Goal: Task Accomplishment & Management: Manage account settings

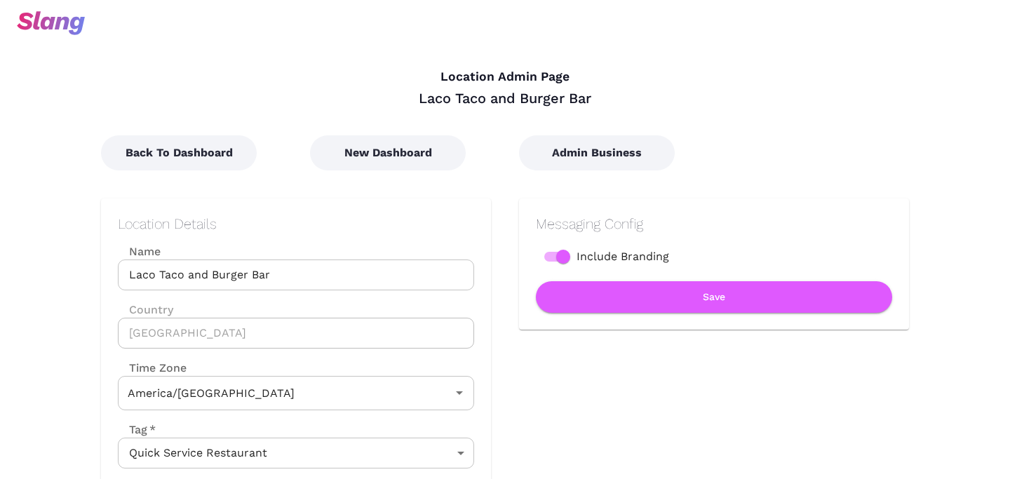
type input "Mountain Time"
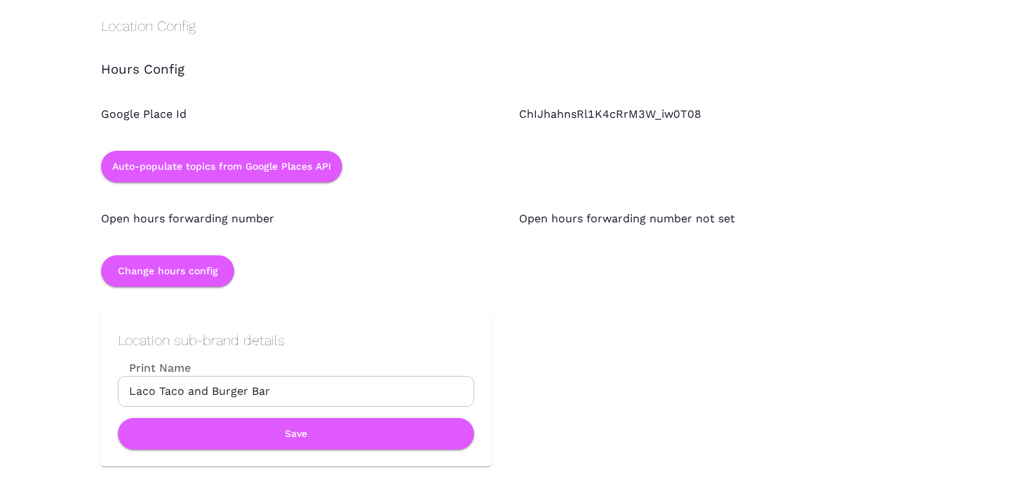
scroll to position [1319, 0]
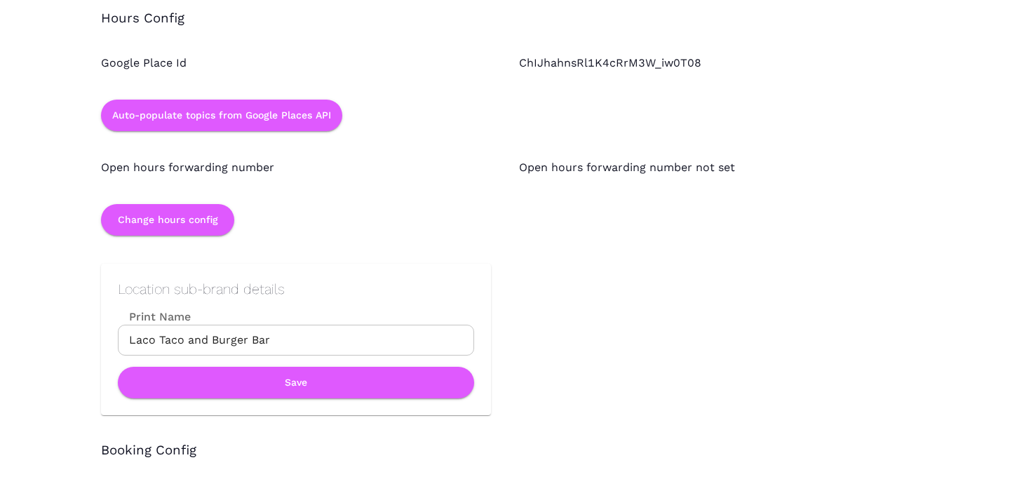
click at [288, 337] on input "Laco Taco and Burger Bar" at bounding box center [296, 340] width 356 height 31
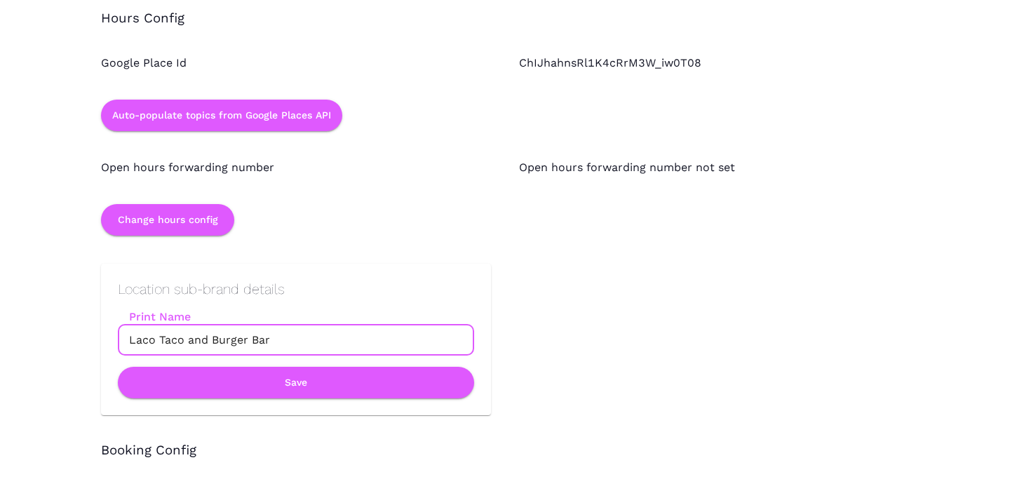
click at [288, 337] on input "Laco Taco and Burger Bar" at bounding box center [296, 340] width 356 height 31
paste input "LaCo Smashburgers & Tacos"
type input "LaCo Smashburgers & Tacos"
click at [316, 386] on button "Save" at bounding box center [296, 383] width 356 height 32
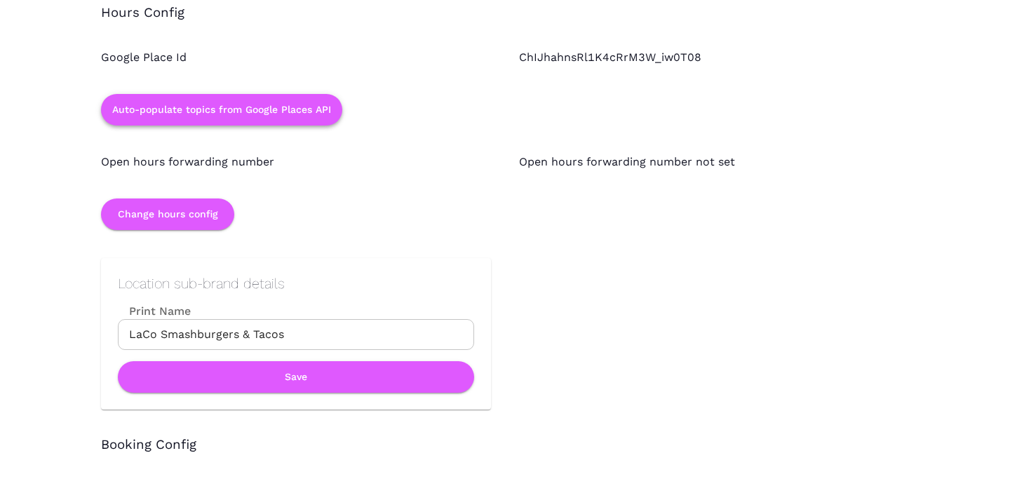
scroll to position [1324, 0]
click at [222, 332] on input "LaCo Smashburgers & Tacos" at bounding box center [296, 335] width 356 height 31
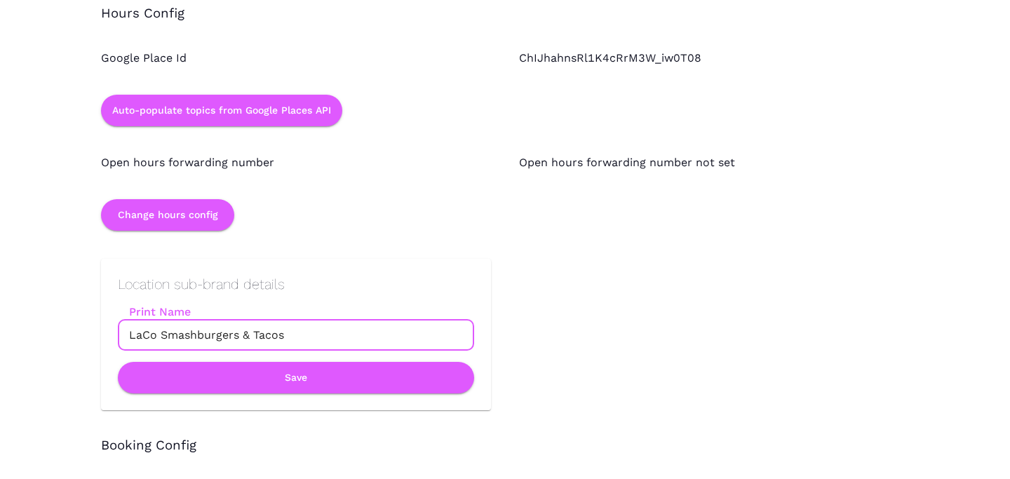
click at [222, 332] on input "LaCo Smashburgers & Tacos" at bounding box center [296, 335] width 356 height 31
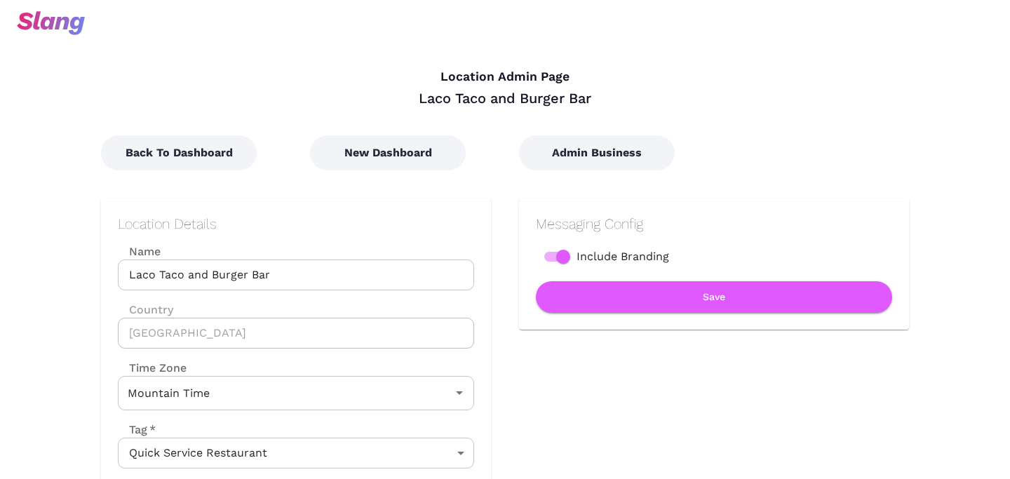
click at [206, 266] on input "Laco Taco and Burger Bar" at bounding box center [296, 274] width 356 height 31
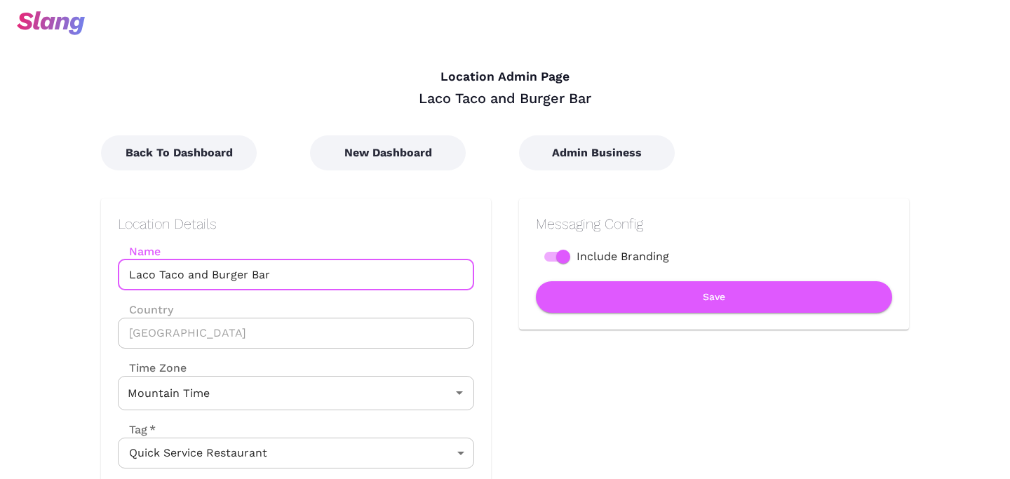
click at [206, 266] on input "Laco Taco and Burger Bar" at bounding box center [296, 274] width 356 height 31
paste input "Co Smashburgers & Tacos"
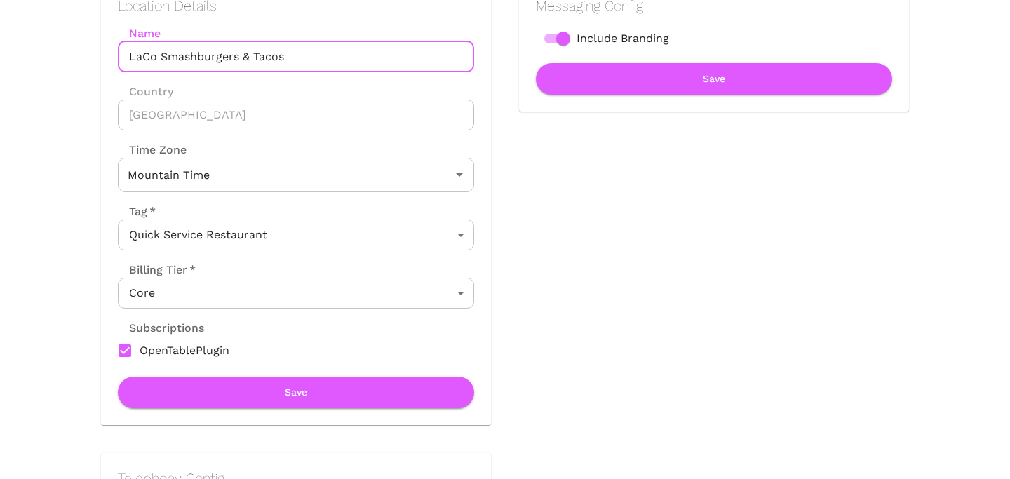
type input "LaCo Smashburgers & Tacos"
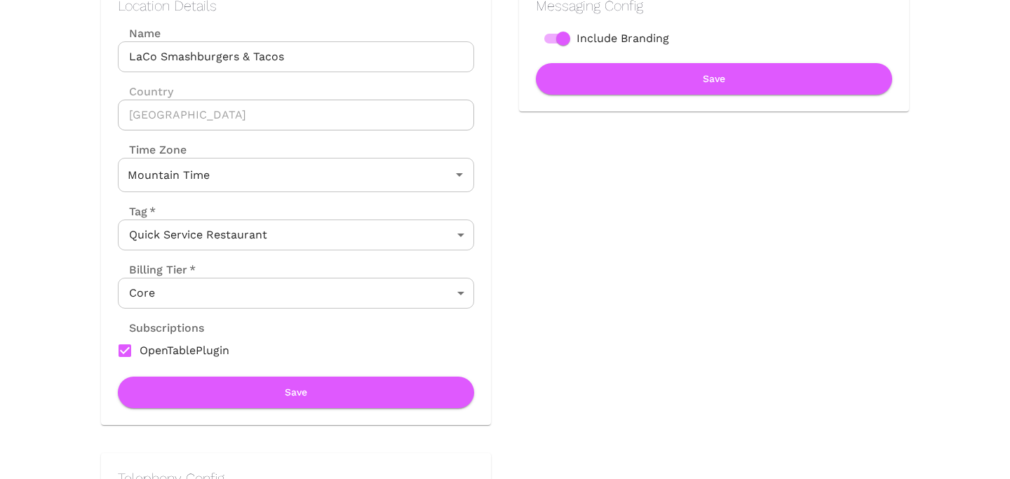
click at [262, 413] on div "Location Details Name LaCo Smashburgers & Tacos Name Country [GEOGRAPHIC_DATA] …" at bounding box center [296, 202] width 390 height 445
click at [264, 402] on button "Save" at bounding box center [296, 393] width 356 height 32
type input "Mountain Time"
